Goal: Information Seeking & Learning: Learn about a topic

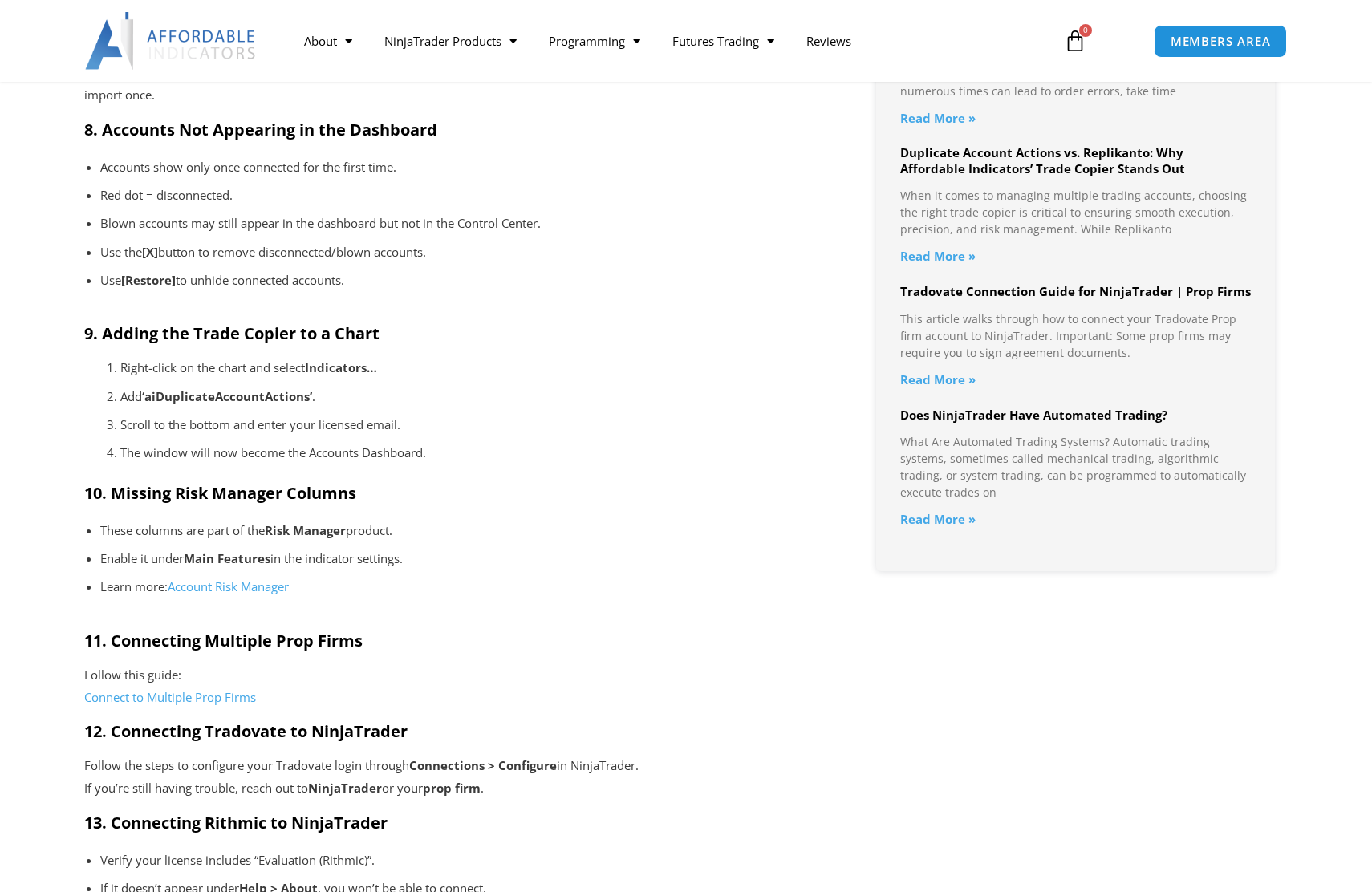
scroll to position [1867, 0]
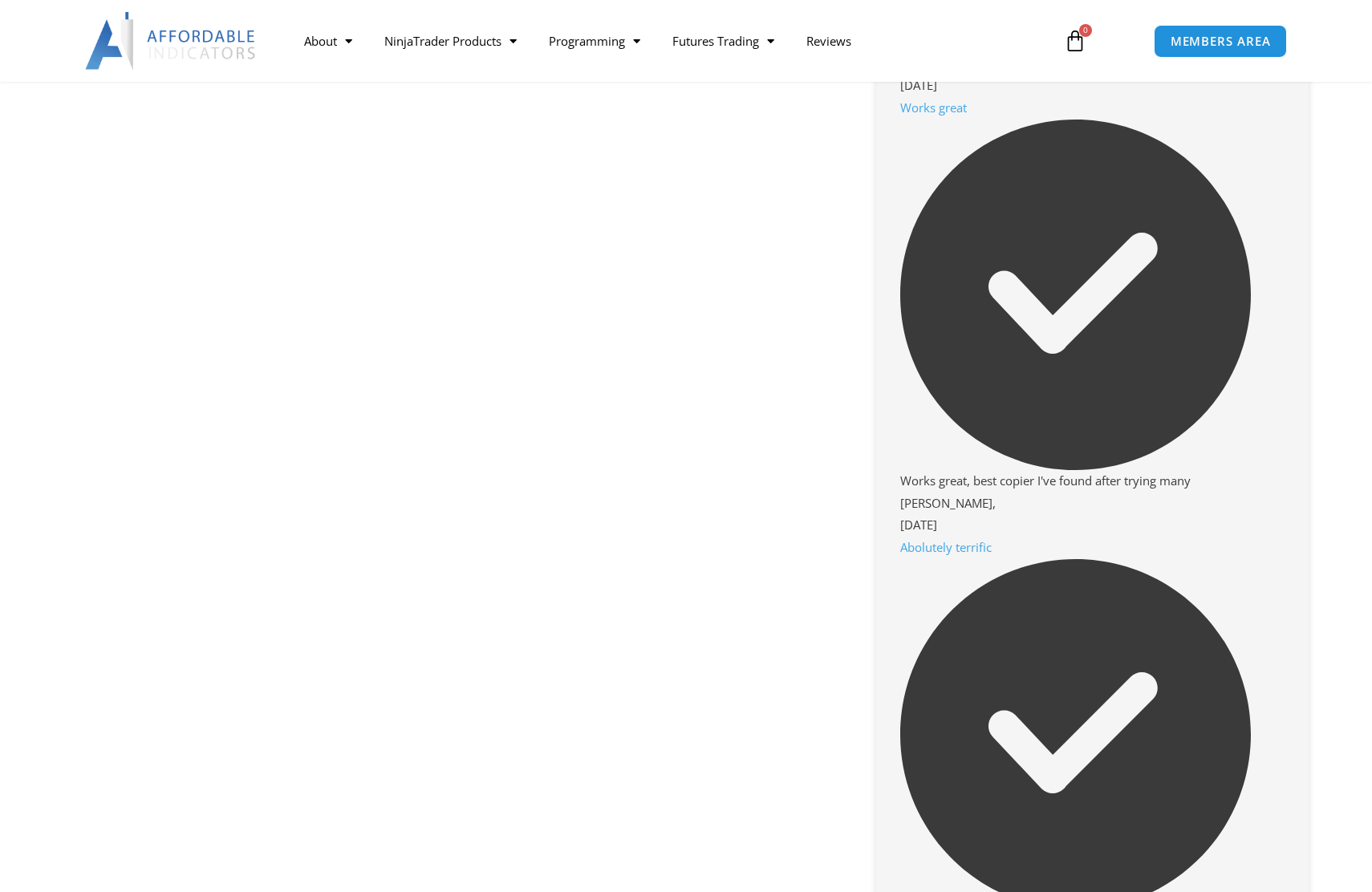
scroll to position [2333, 0]
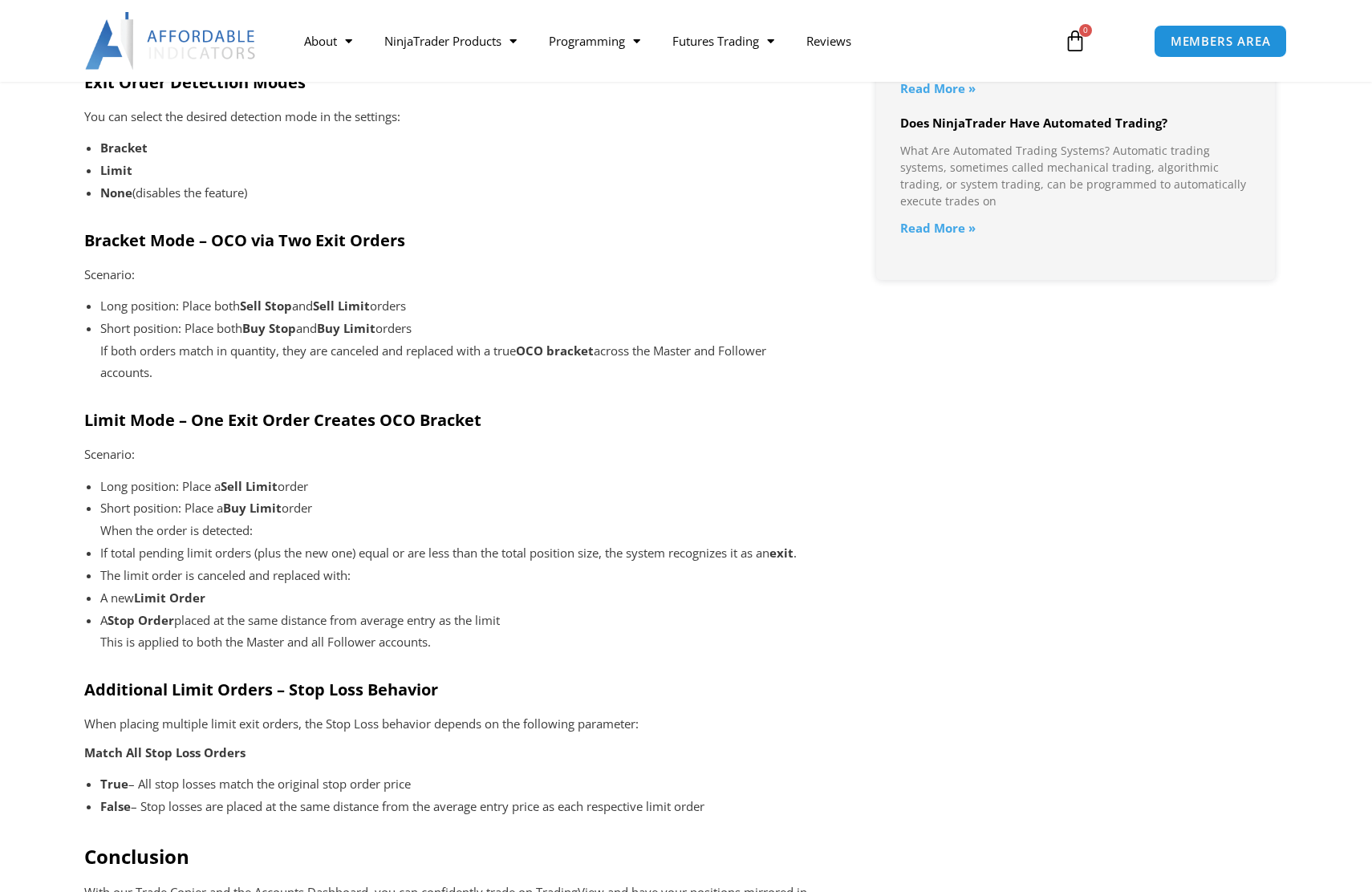
scroll to position [2503, 0]
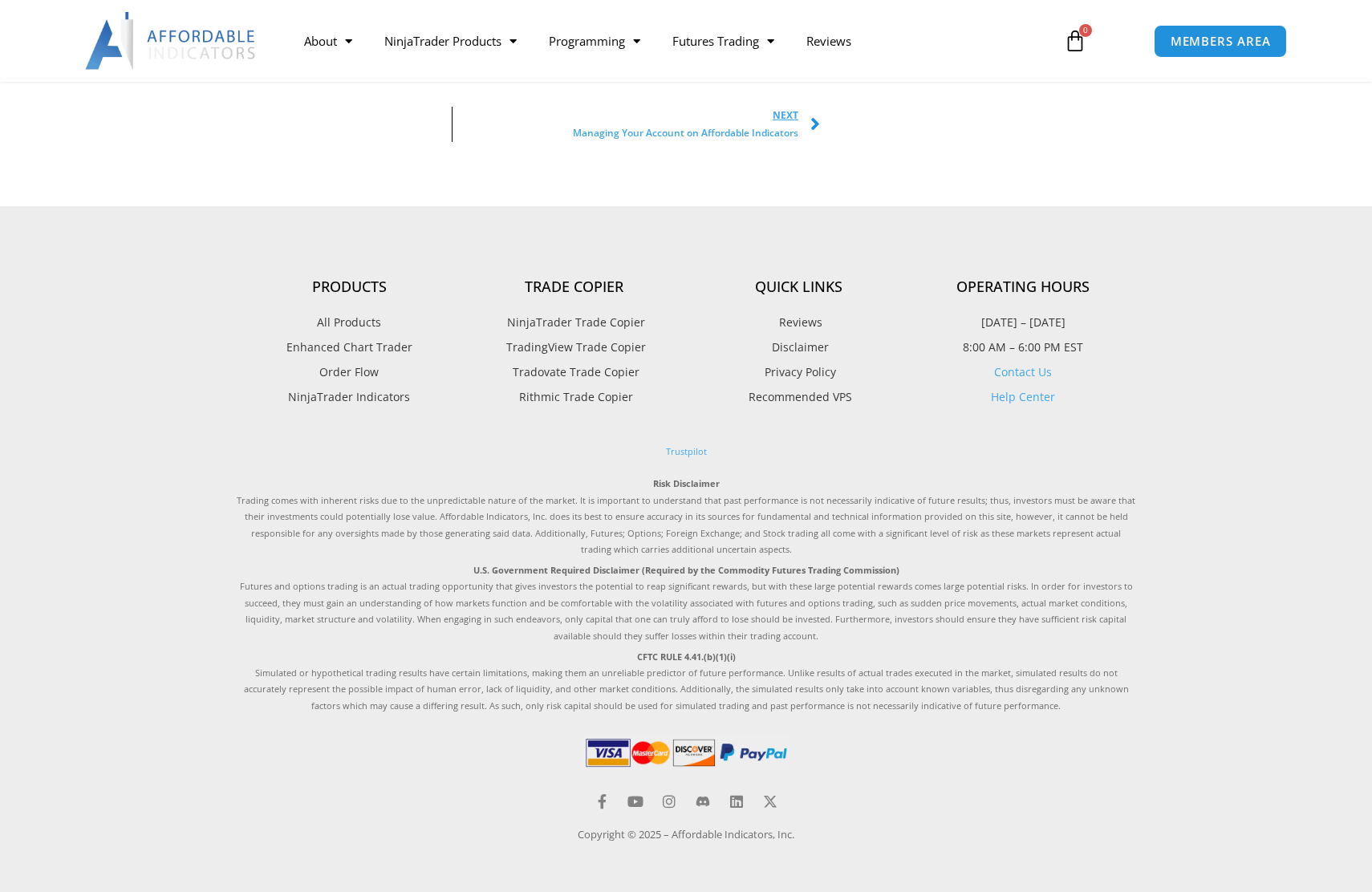
scroll to position [2058, 0]
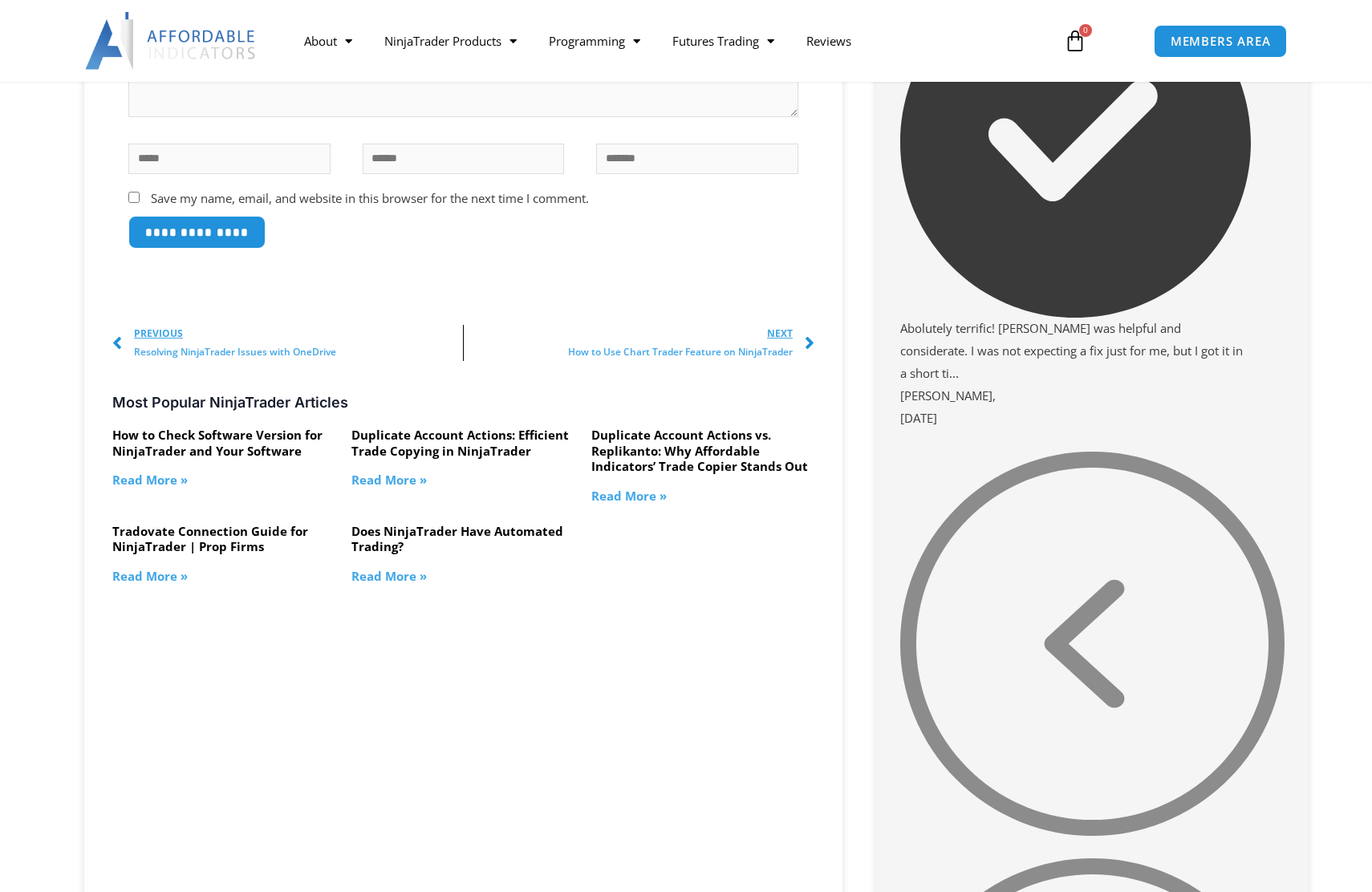
scroll to position [2536, 0]
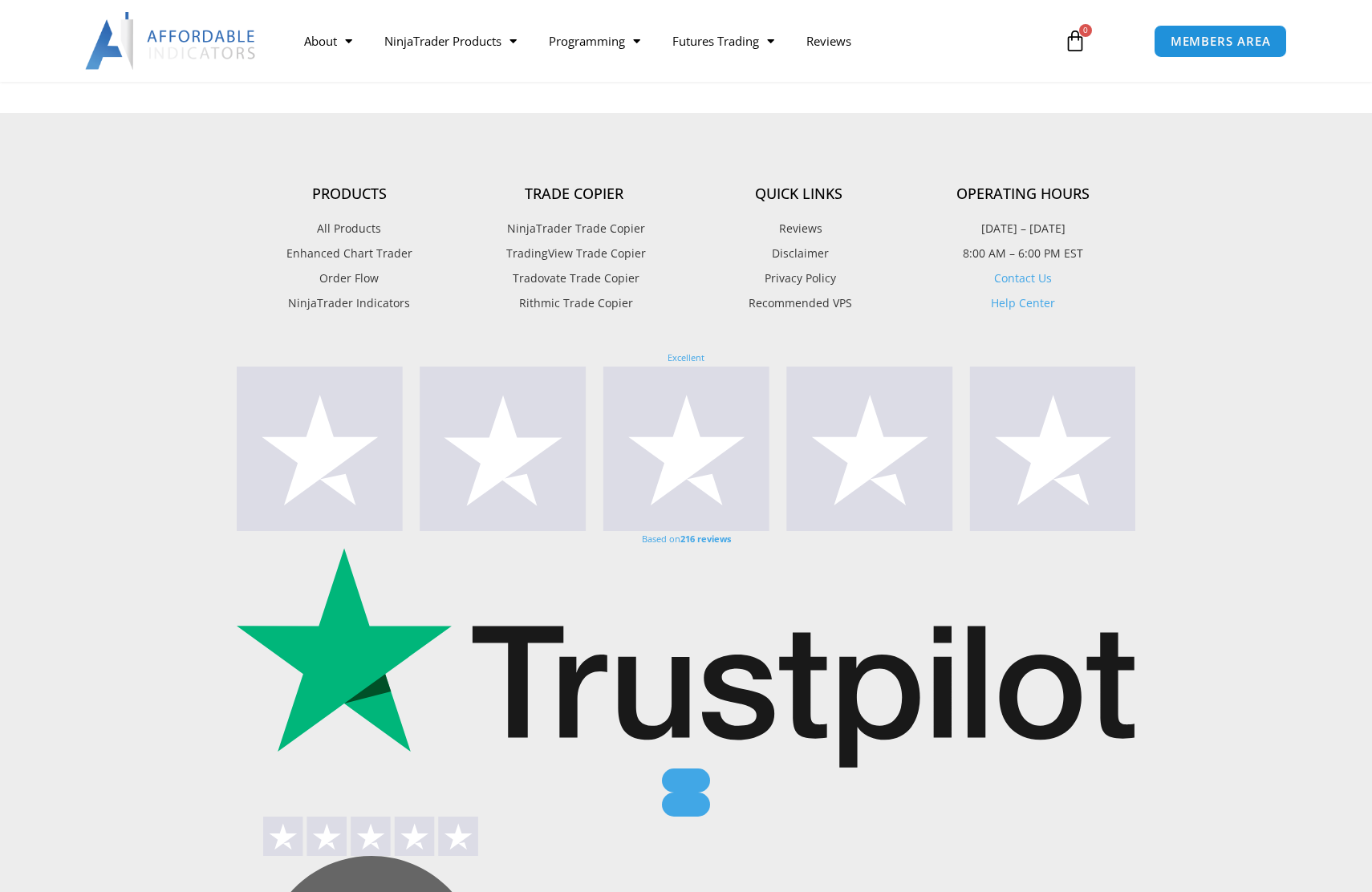
scroll to position [721, 0]
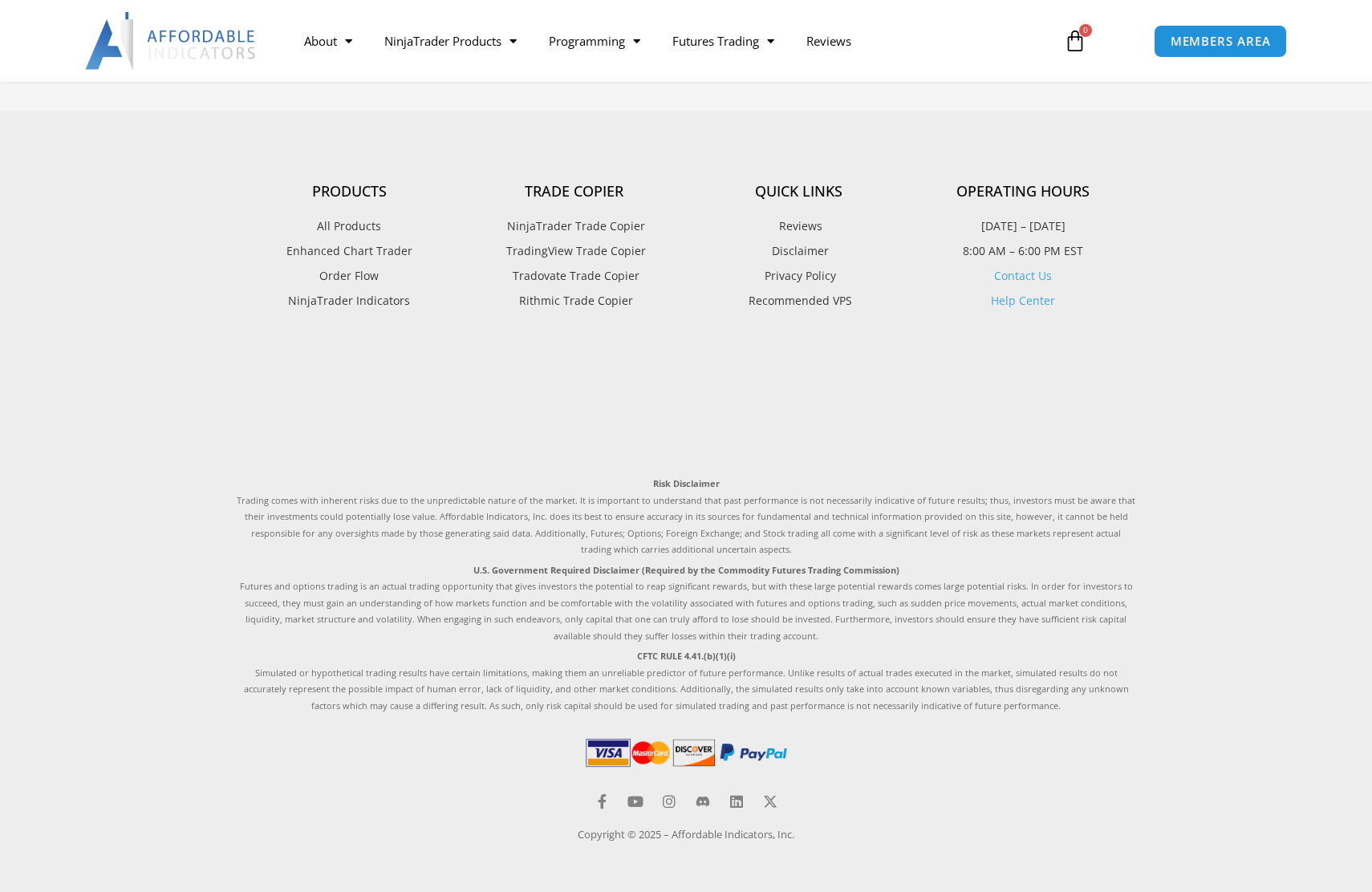
scroll to position [436, 0]
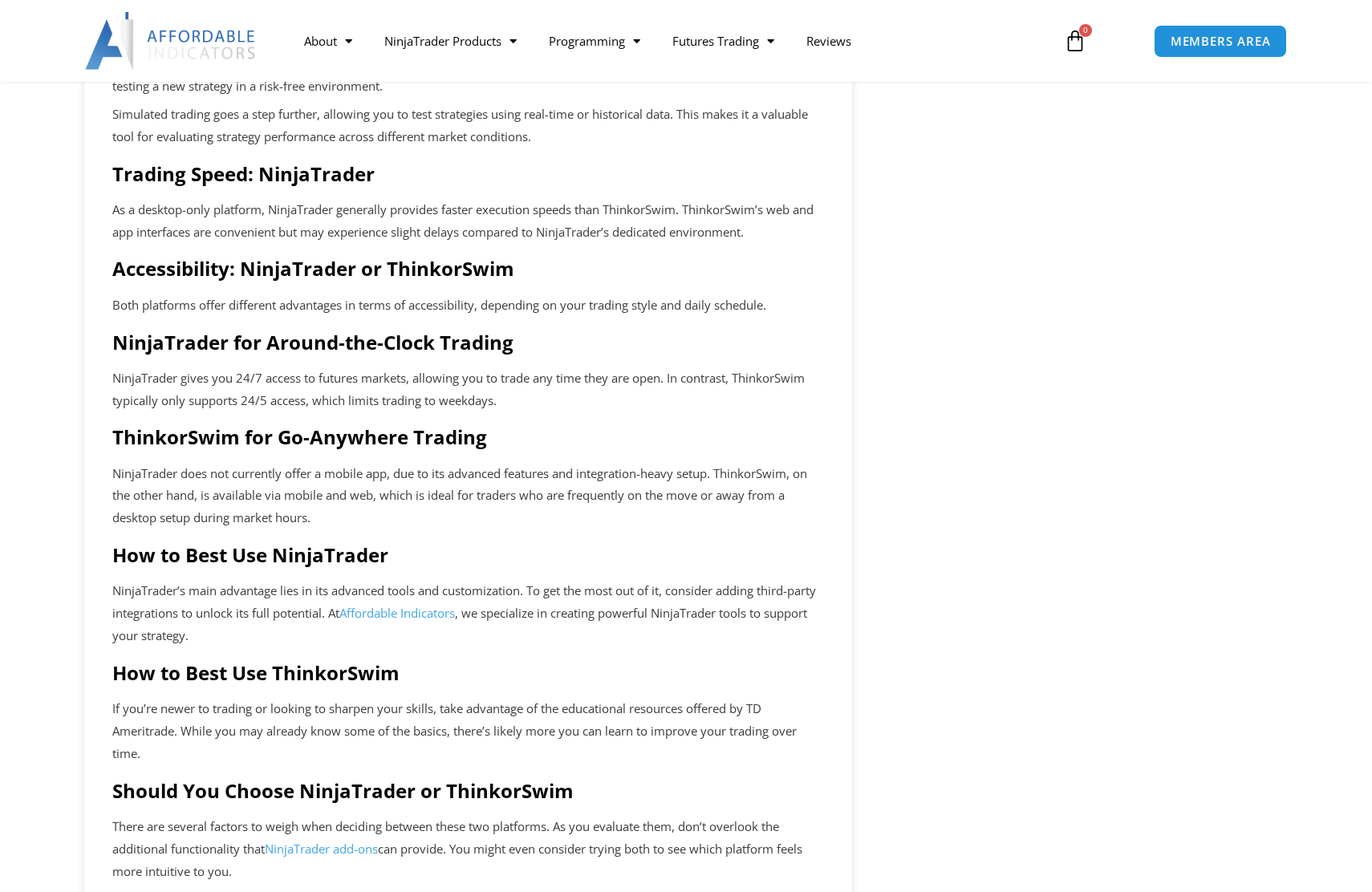
scroll to position [1716, 0]
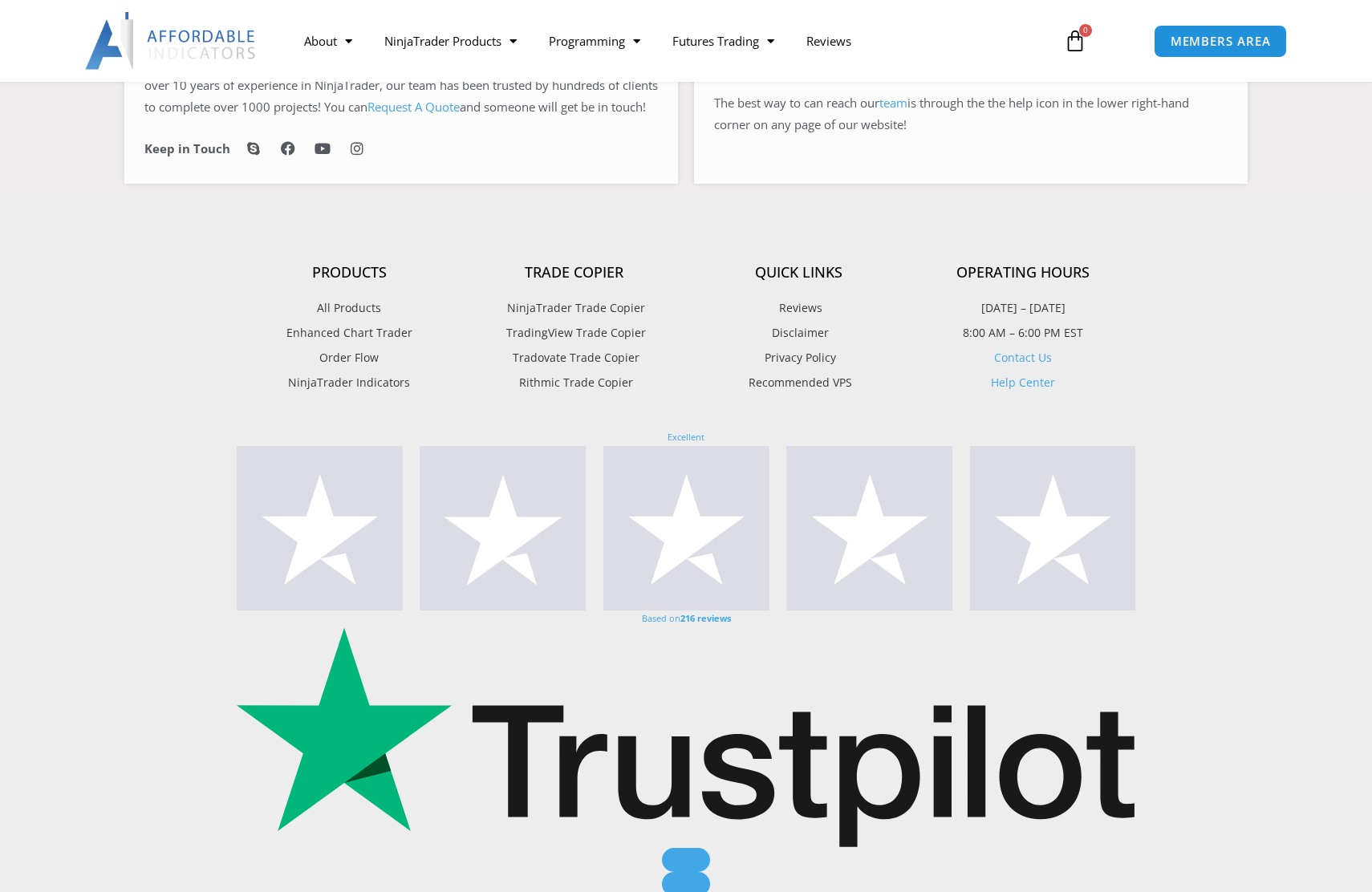
scroll to position [1099, 0]
